Goal: Check status: Check status

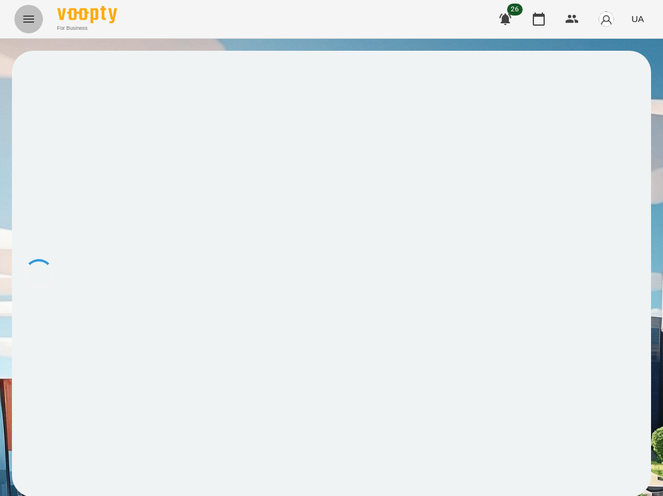
click at [23, 16] on icon "Menu" at bounding box center [28, 19] width 11 height 7
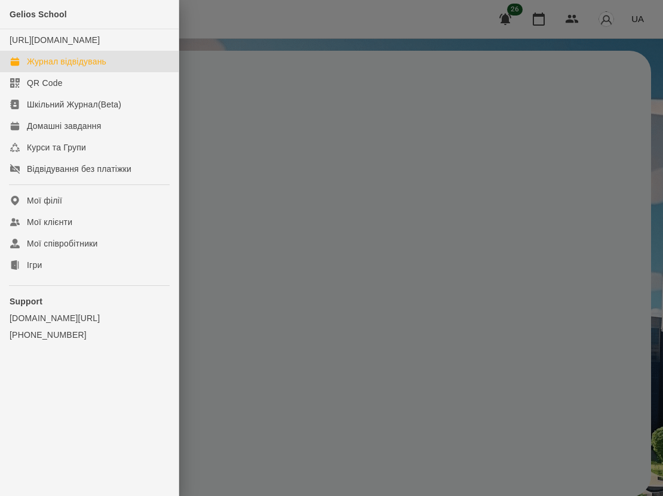
click at [51, 67] on div "Журнал відвідувань" at bounding box center [66, 62] width 79 height 12
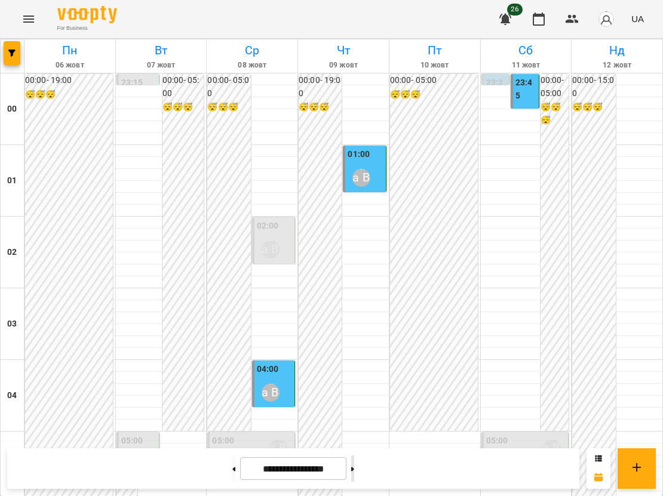
click at [354, 475] on button at bounding box center [352, 469] width 3 height 26
type input "**********"
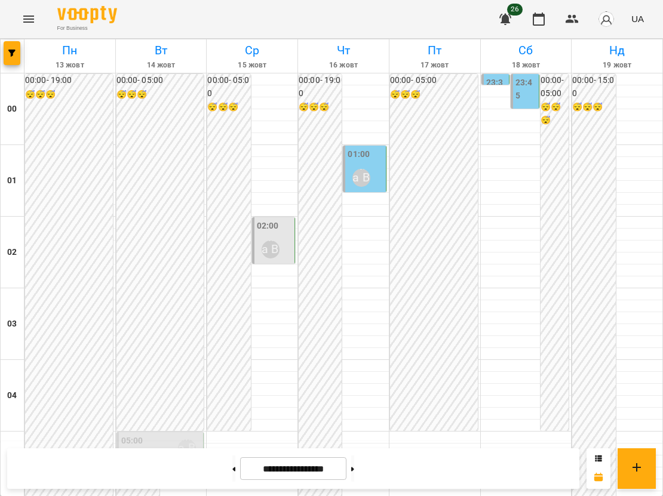
scroll to position [1254, 0]
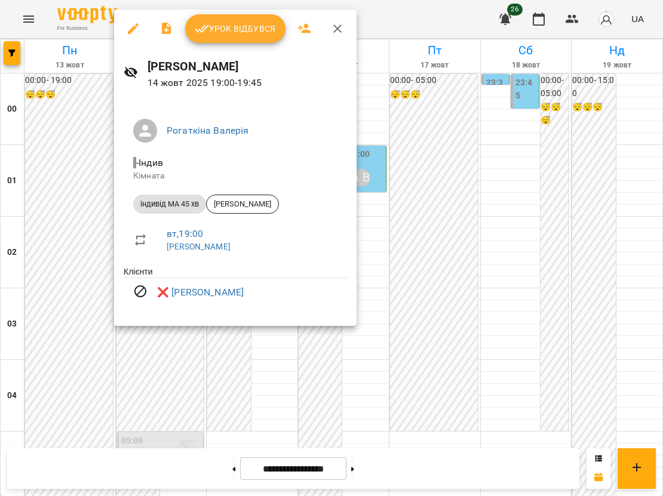
click at [255, 395] on div at bounding box center [331, 248] width 663 height 496
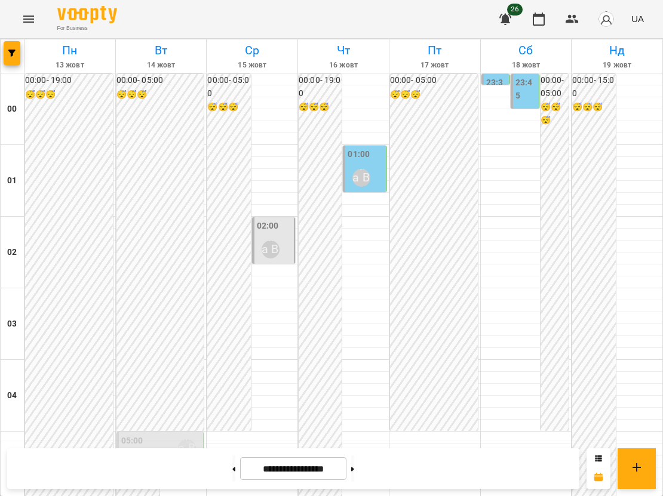
scroll to position [0, 0]
click at [267, 241] on div "Рогаткіна Валерія" at bounding box center [271, 250] width 18 height 18
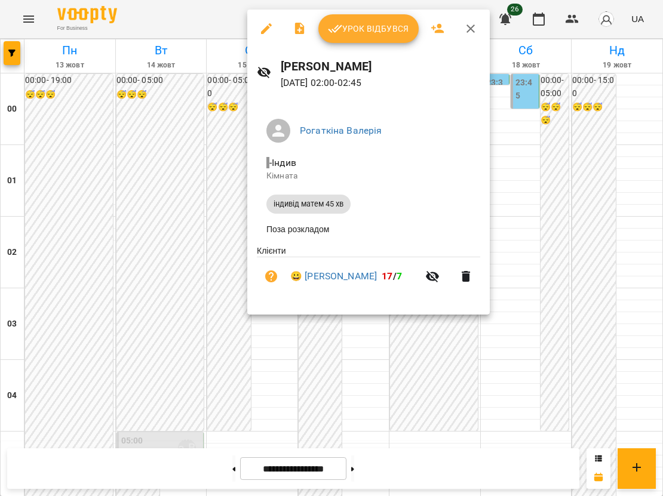
click at [231, 334] on div at bounding box center [331, 248] width 663 height 496
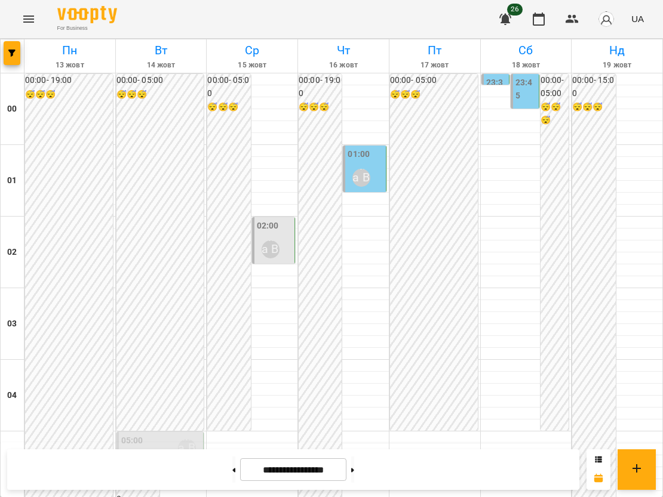
scroll to position [1081, 0]
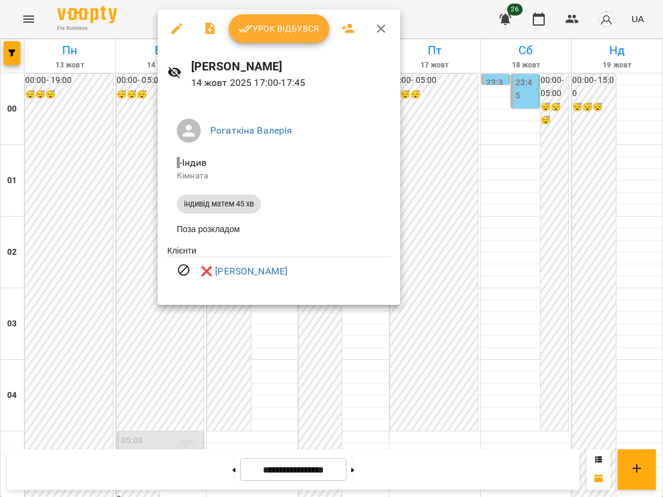
click at [146, 247] on div at bounding box center [331, 248] width 663 height 497
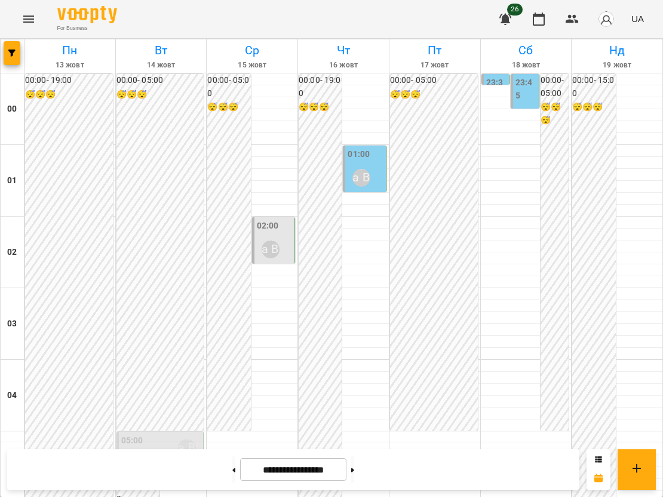
scroll to position [902, 0]
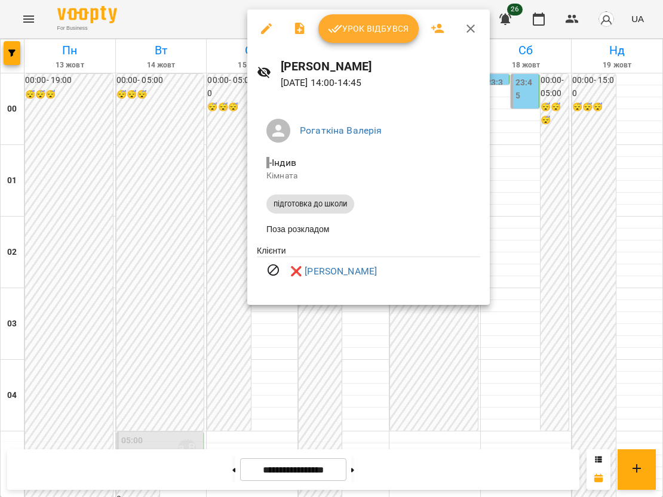
click at [185, 208] on div at bounding box center [331, 248] width 663 height 497
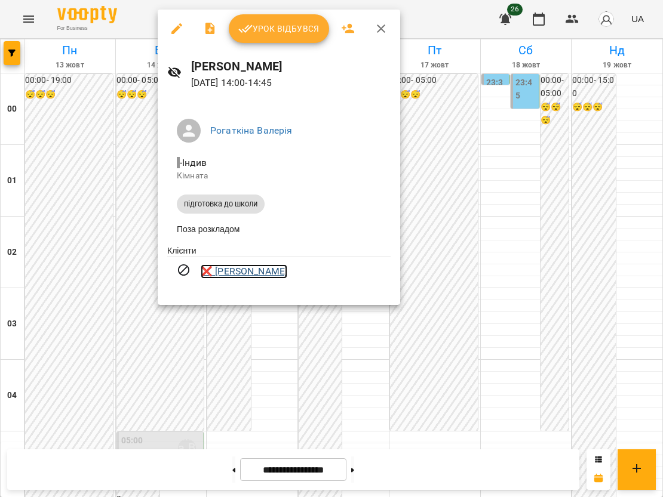
click at [277, 273] on link "❌ [PERSON_NAME]" at bounding box center [244, 271] width 87 height 14
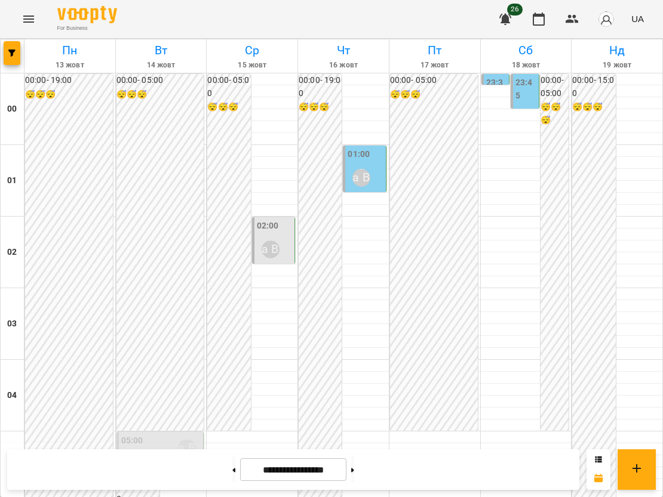
scroll to position [1075, 0]
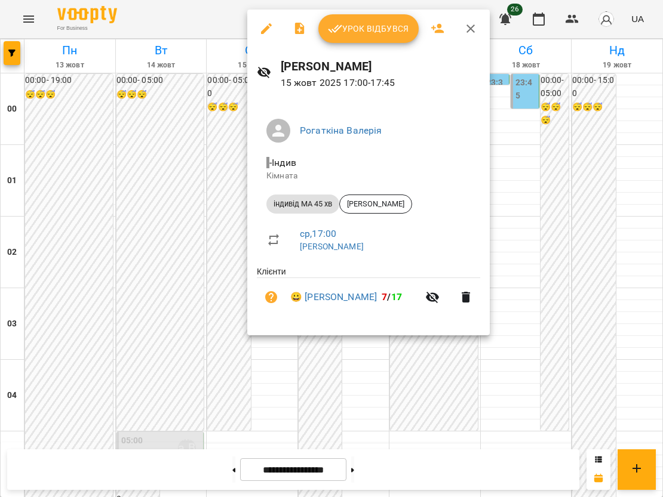
click at [121, 361] on div at bounding box center [331, 248] width 663 height 497
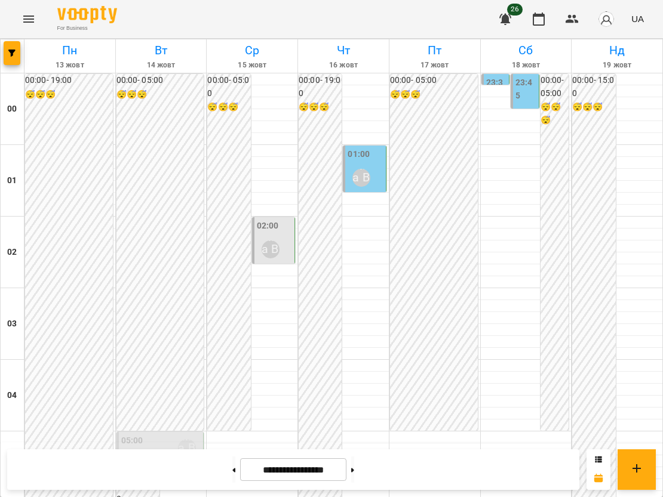
scroll to position [0, 0]
